Goal: Transaction & Acquisition: Purchase product/service

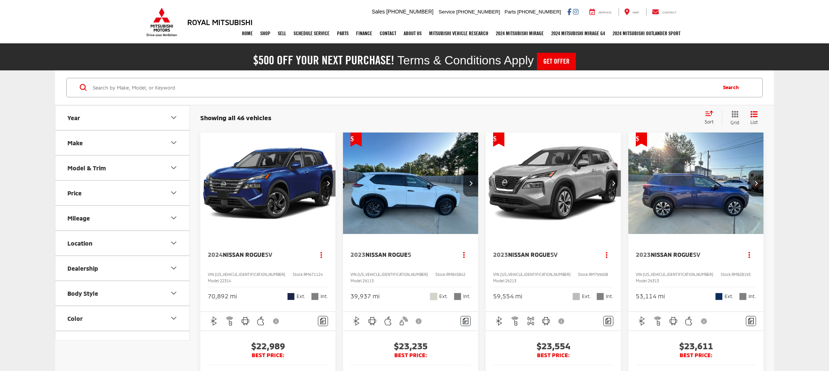
click at [712, 115] on icon "Select sort value" at bounding box center [709, 113] width 8 height 6
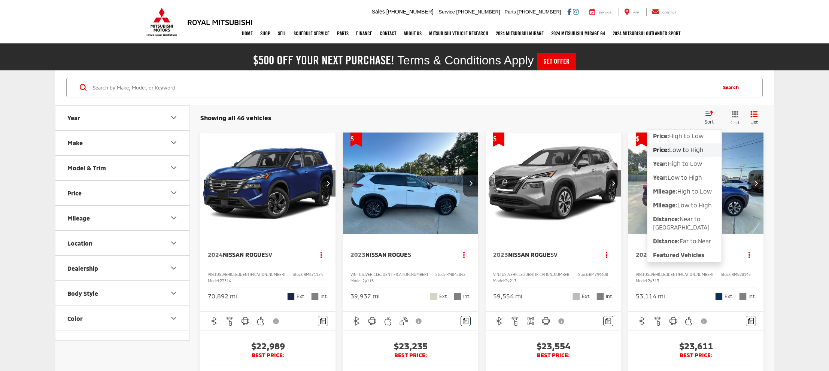
click at [697, 150] on span "Low to High" at bounding box center [686, 149] width 34 height 7
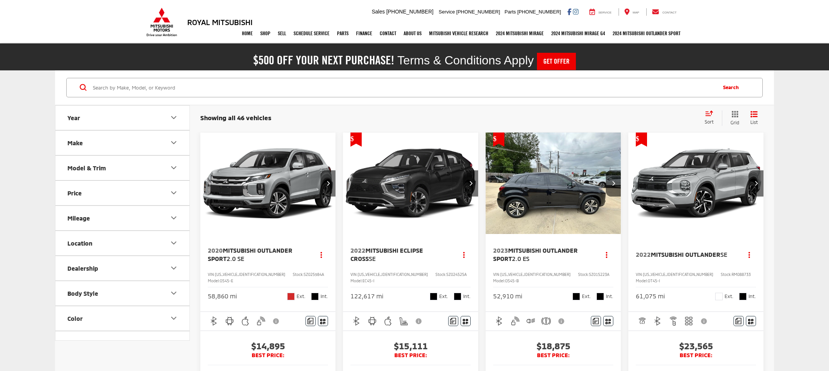
scroll to position [2, 0]
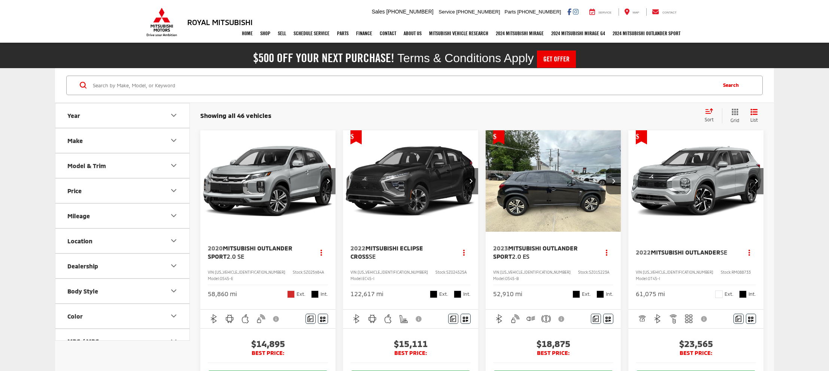
click at [244, 191] on img "2020 Mitsubishi Outlander Sport 2.0 SE 0" at bounding box center [268, 181] width 136 height 102
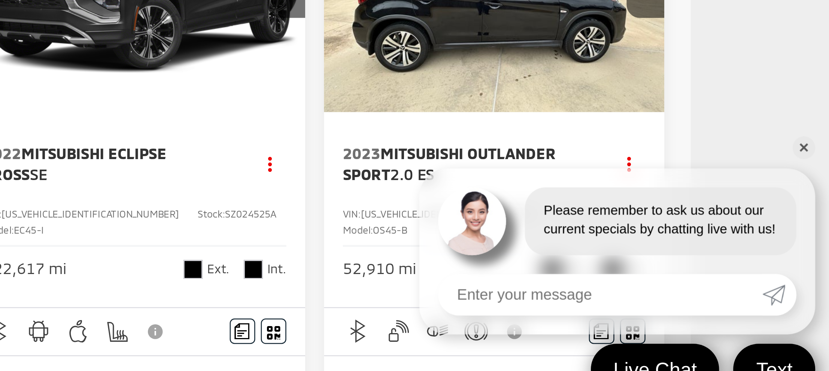
click at [819, 247] on link "✕" at bounding box center [818, 248] width 9 height 9
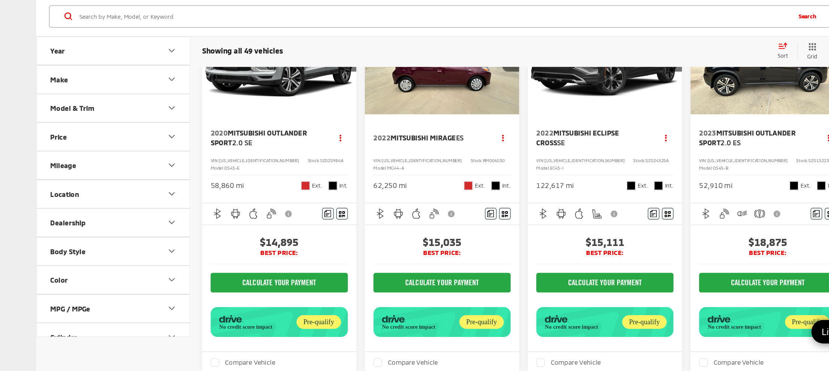
scroll to position [89, 0]
